Goal: Task Accomplishment & Management: Manage account settings

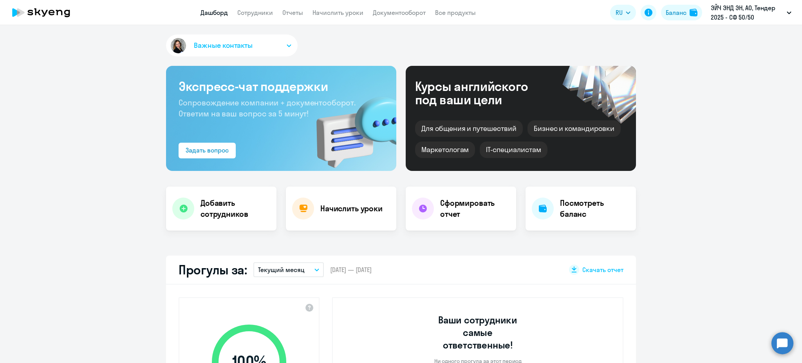
select select "30"
click at [259, 15] on link "Сотрудники" at bounding box center [255, 13] width 36 height 8
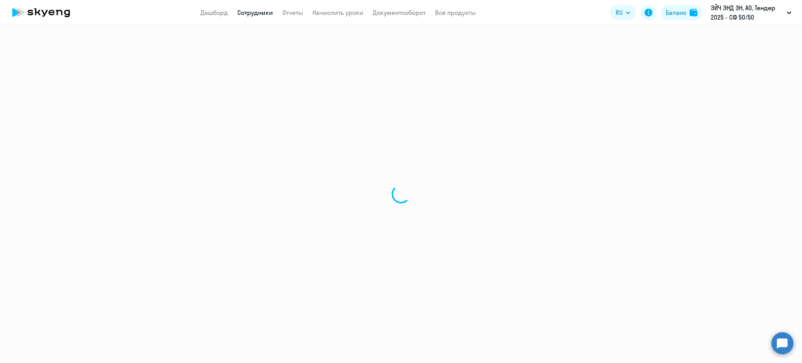
select select "30"
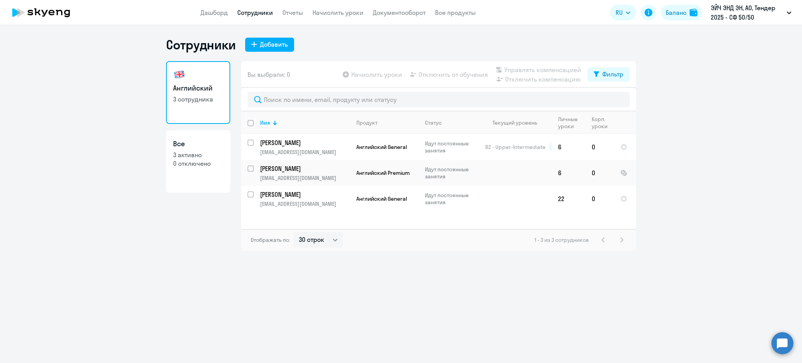
click at [327, 16] on app-menu-item-link "Начислить уроки" at bounding box center [338, 13] width 51 height 10
click at [327, 12] on link "Начислить уроки" at bounding box center [338, 13] width 51 height 8
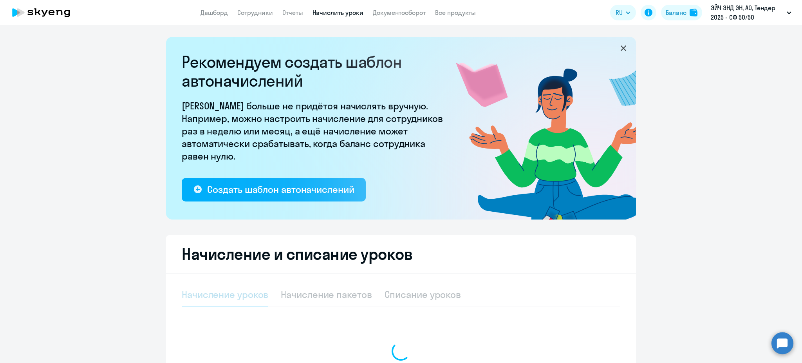
select select "10"
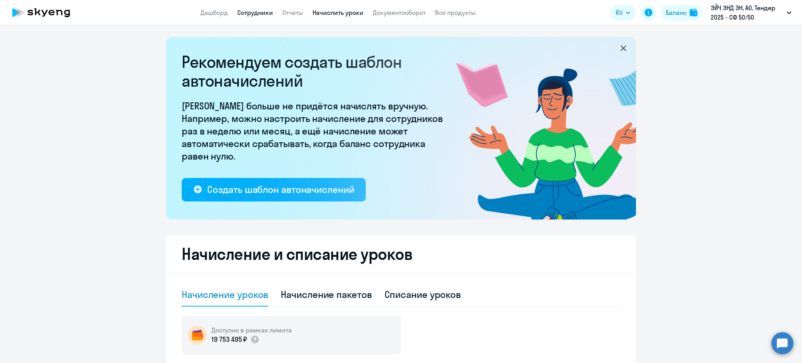
click at [243, 14] on link "Сотрудники" at bounding box center [255, 13] width 36 height 8
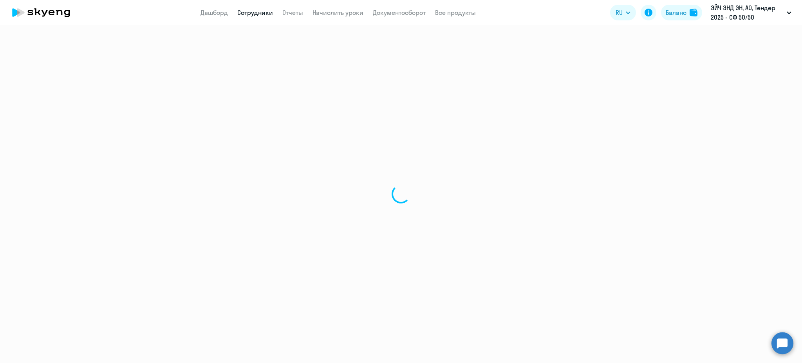
select select "30"
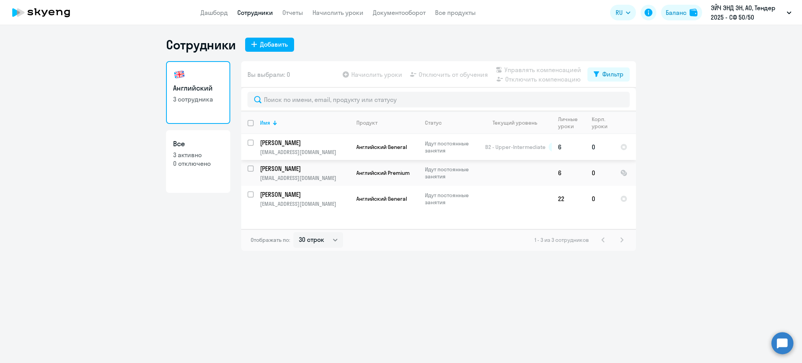
click at [250, 144] on input "select row 4644692" at bounding box center [256, 147] width 16 height 16
checkbox input "true"
click at [250, 194] on input "select row 24307339" at bounding box center [256, 199] width 16 height 16
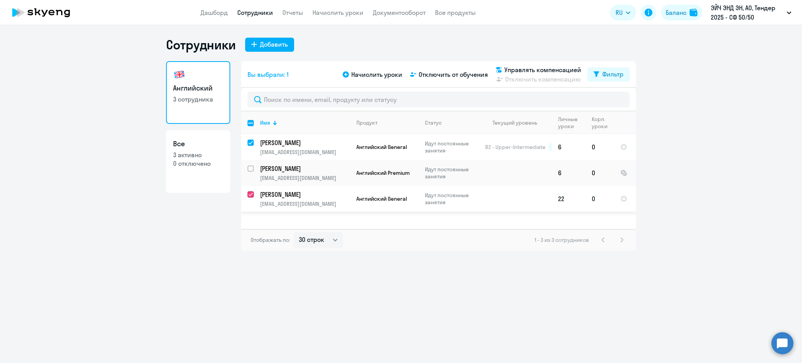
checkbox input "true"
click at [542, 69] on span "Управлять компенсацией" at bounding box center [543, 69] width 77 height 9
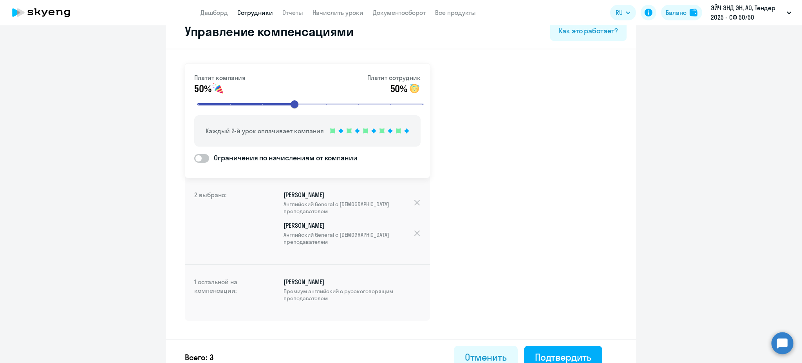
scroll to position [27, 0]
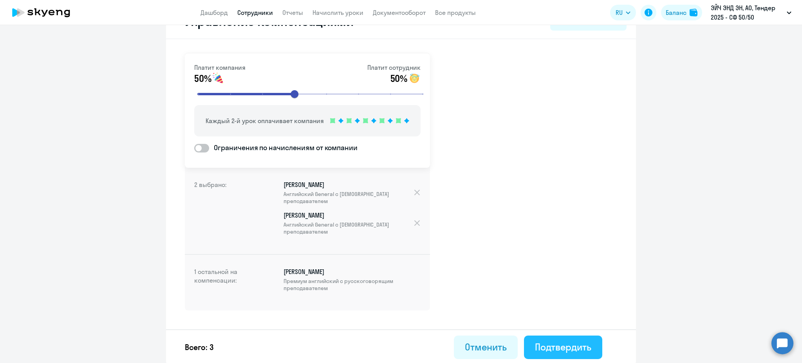
click at [575, 343] on div "Подтвердить" at bounding box center [563, 346] width 56 height 13
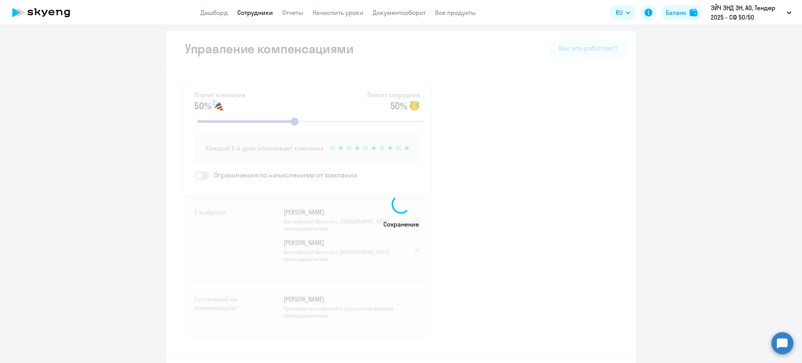
select select "30"
